Goal: Use online tool/utility: Utilize a website feature to perform a specific function

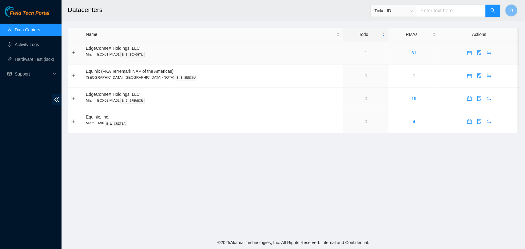
click at [349, 56] on div "1" at bounding box center [365, 52] width 39 height 7
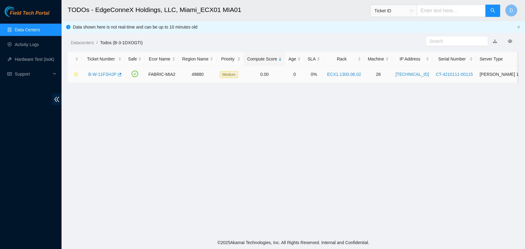
click at [101, 74] on link "B-W-11FSHJP" at bounding box center [102, 74] width 28 height 5
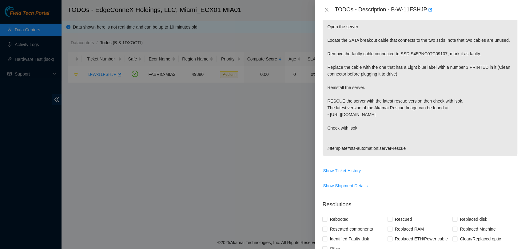
scroll to position [171, 0]
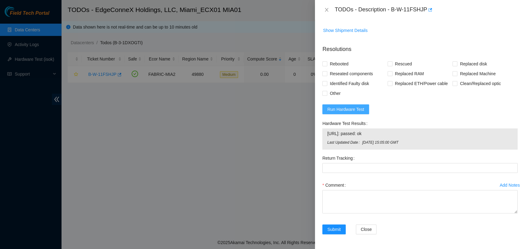
click at [363, 109] on button "Run Hardware Test" at bounding box center [345, 110] width 47 height 10
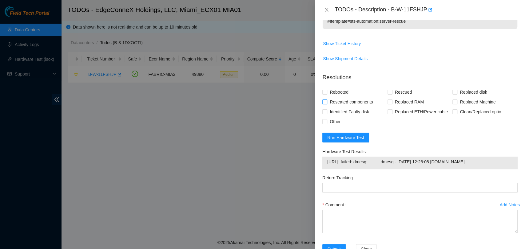
scroll to position [314, 0]
